Goal: Information Seeking & Learning: Learn about a topic

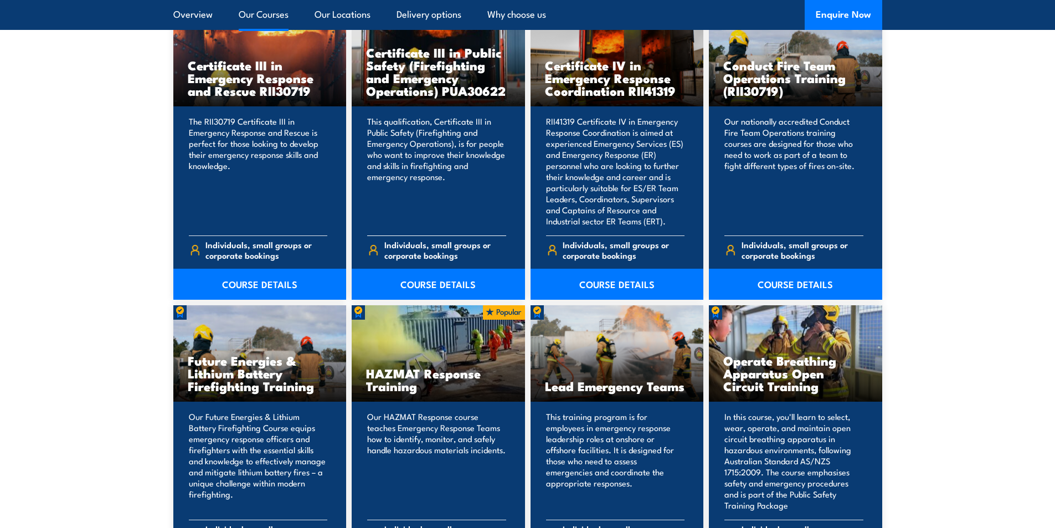
scroll to position [942, 0]
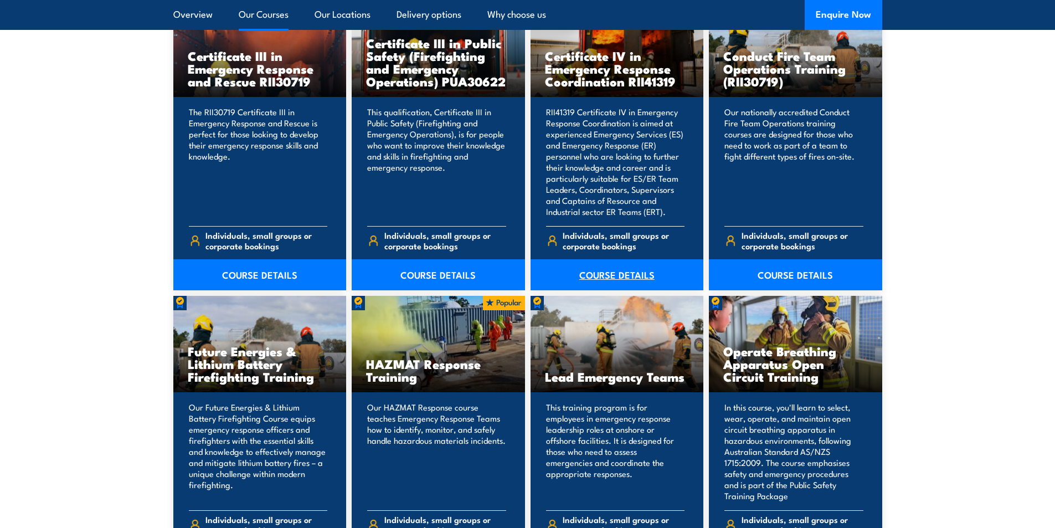
click at [607, 276] on link "COURSE DETAILS" at bounding box center [617, 274] width 173 height 31
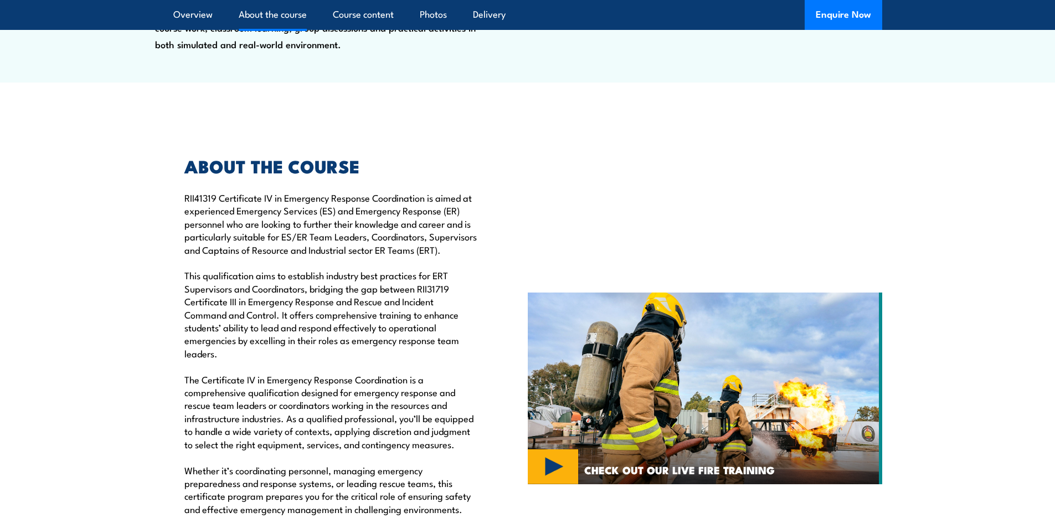
scroll to position [1053, 0]
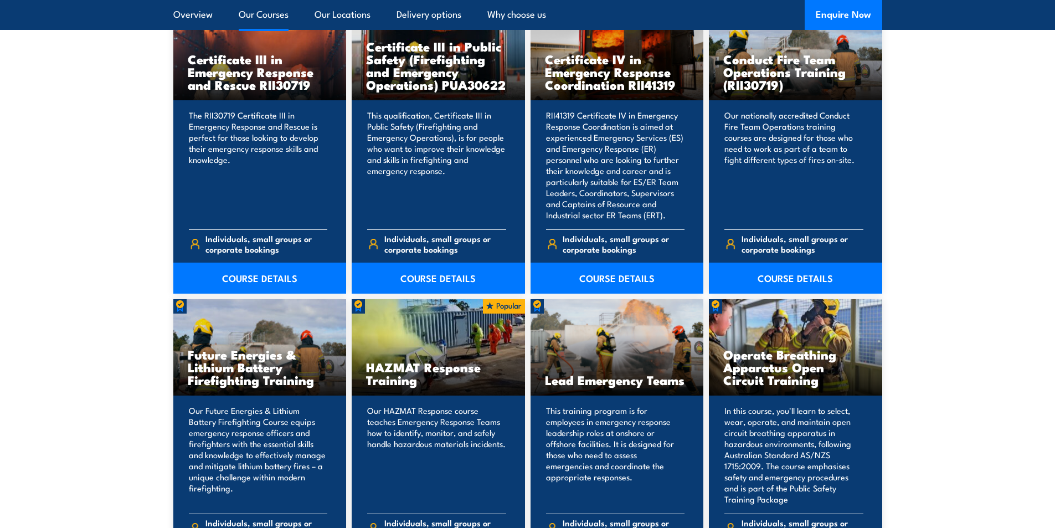
scroll to position [942, 0]
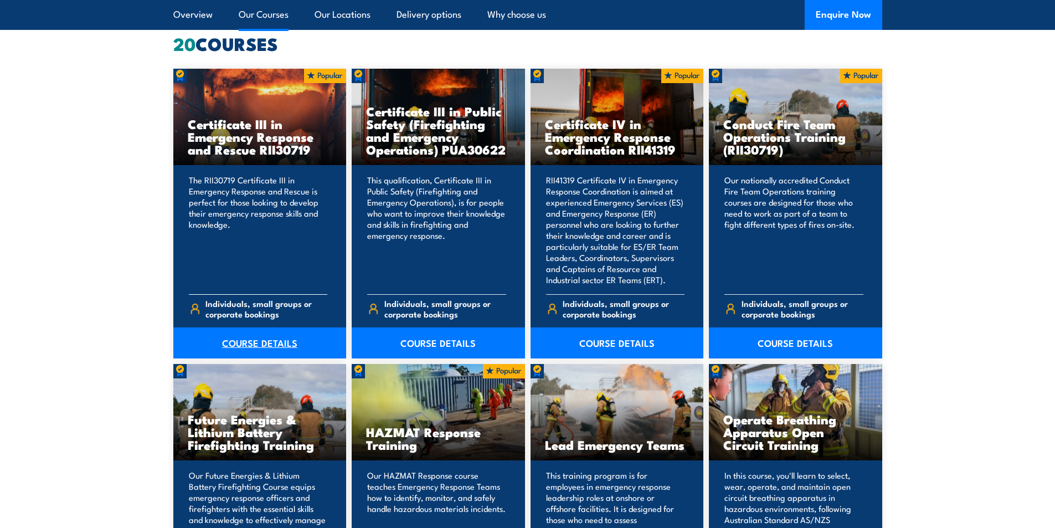
click at [229, 344] on link "COURSE DETAILS" at bounding box center [259, 342] width 173 height 31
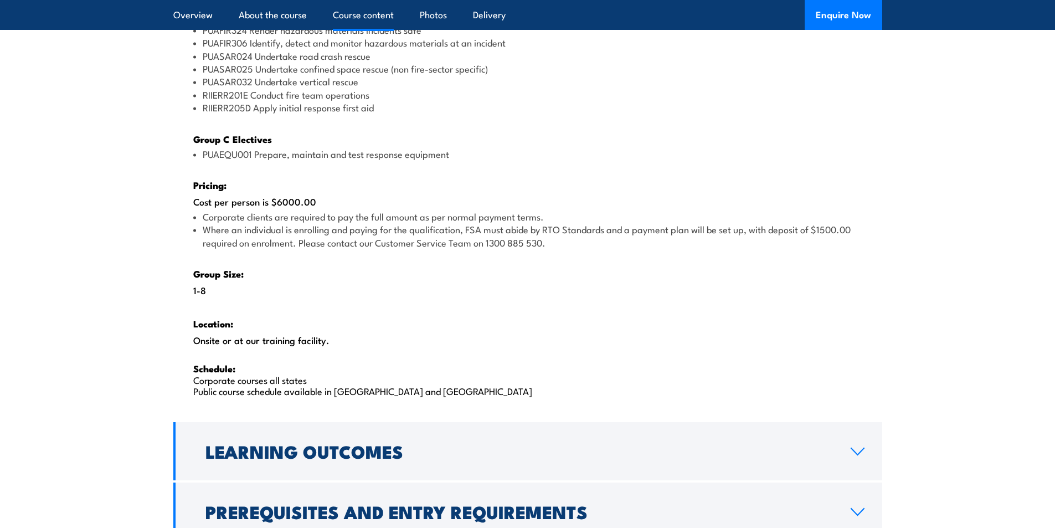
scroll to position [1607, 0]
